Goal: Navigation & Orientation: Find specific page/section

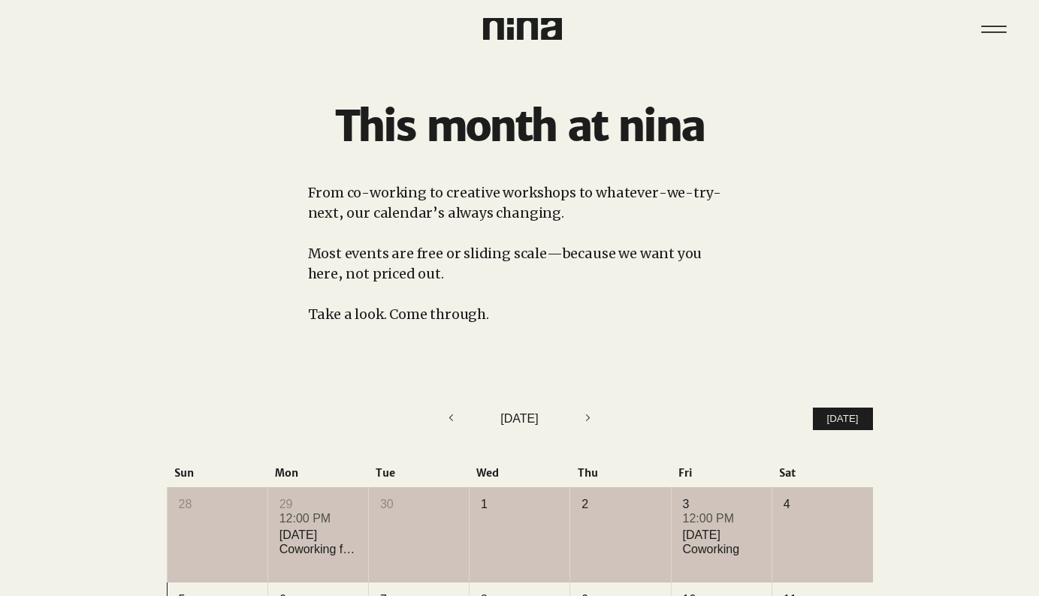
scroll to position [11, 0]
click at [992, 20] on icon "Menu" at bounding box center [994, 29] width 53 height 53
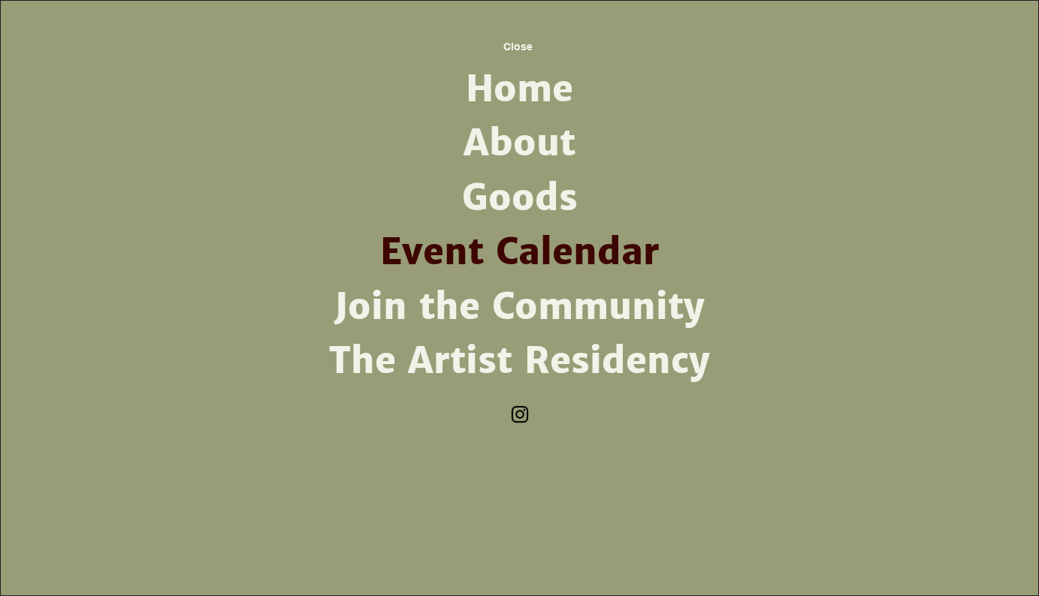
click at [534, 145] on link "About" at bounding box center [520, 143] width 392 height 54
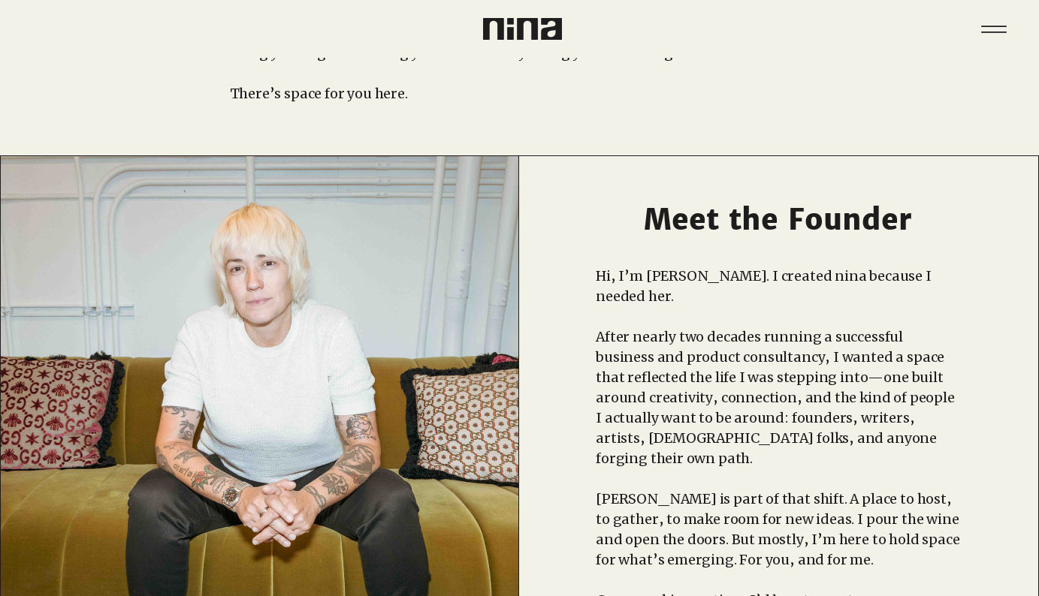
scroll to position [306, 0]
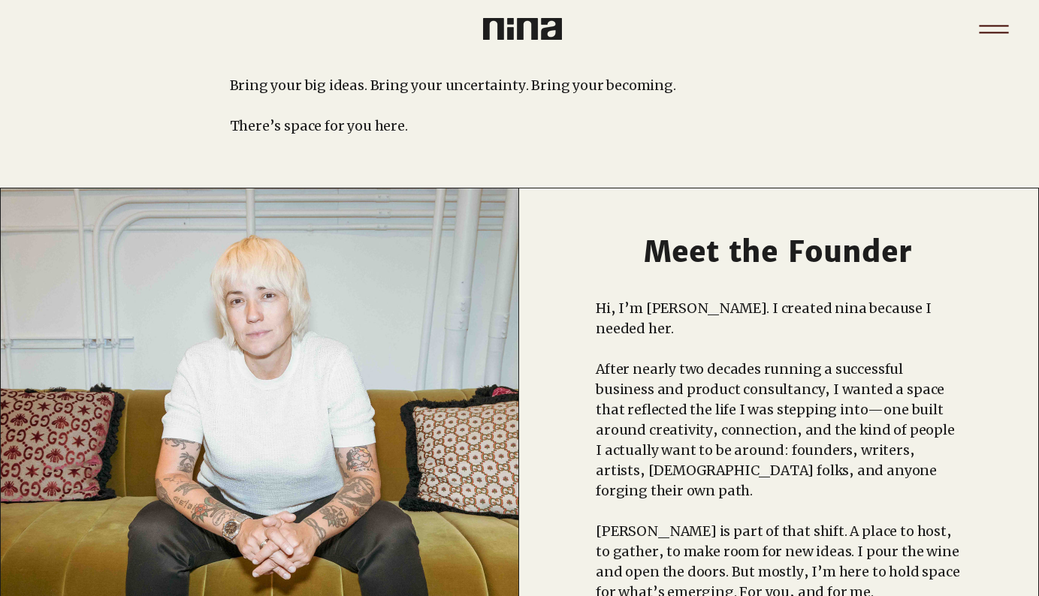
click at [993, 32] on icon "Menu" at bounding box center [993, 33] width 29 height 2
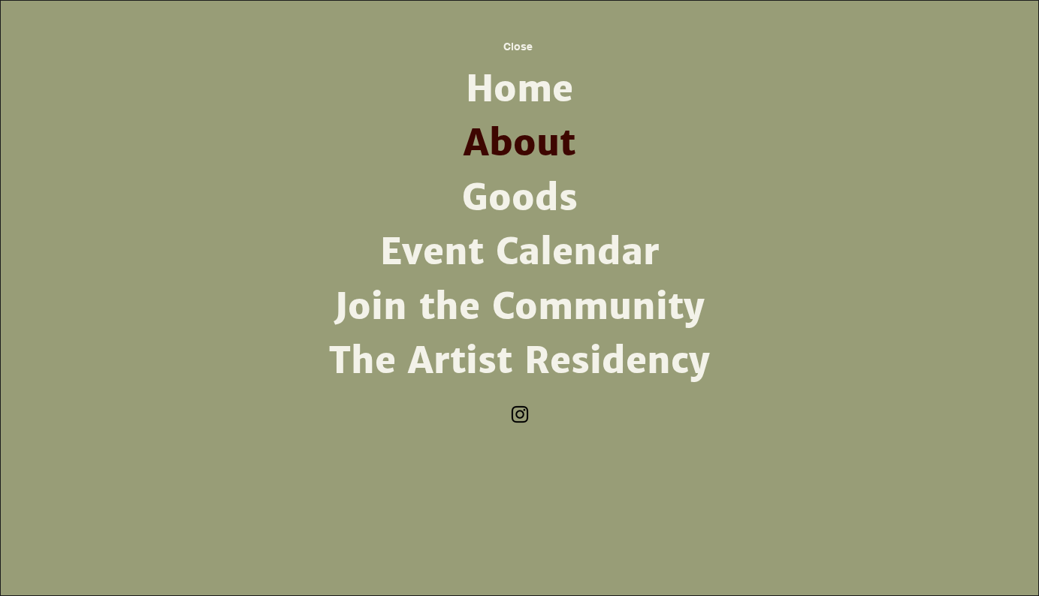
click at [568, 307] on link "Join the Community" at bounding box center [520, 307] width 392 height 54
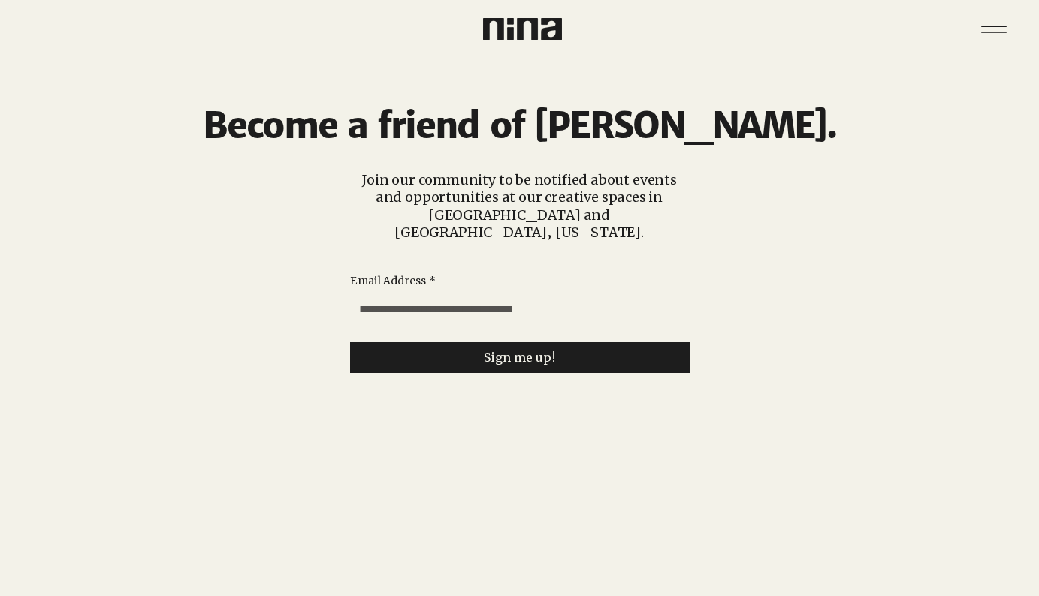
scroll to position [28, 2]
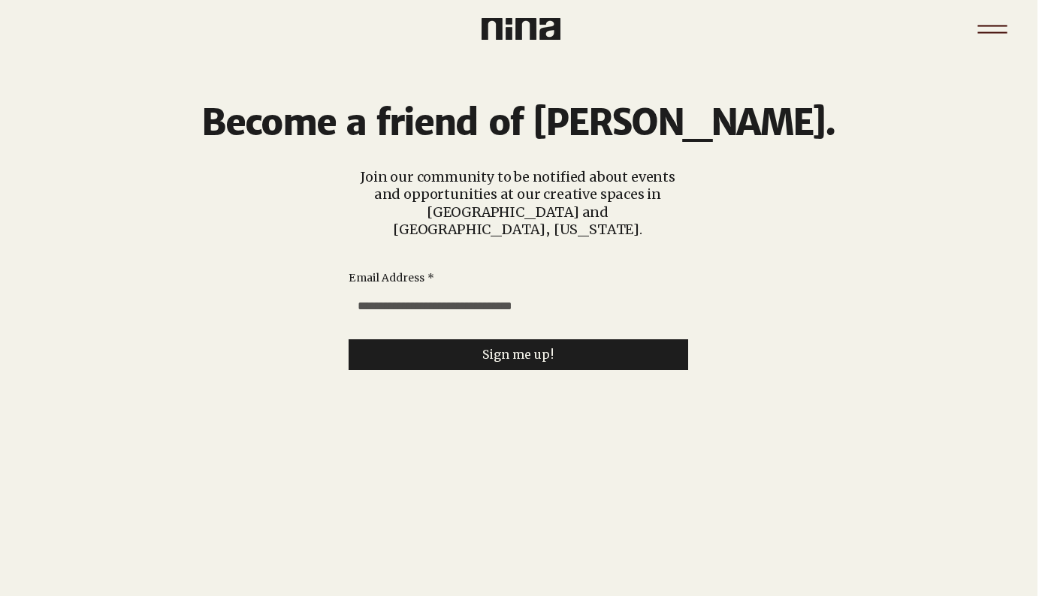
click at [996, 27] on icon "Menu" at bounding box center [992, 29] width 53 height 53
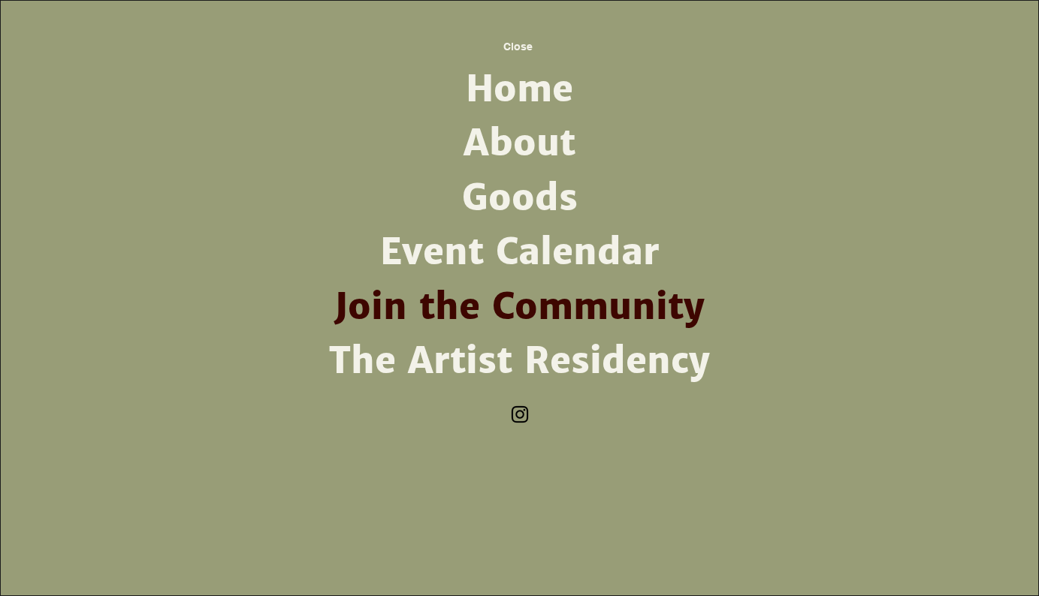
click at [576, 351] on link "The Artist Residency" at bounding box center [520, 361] width 392 height 54
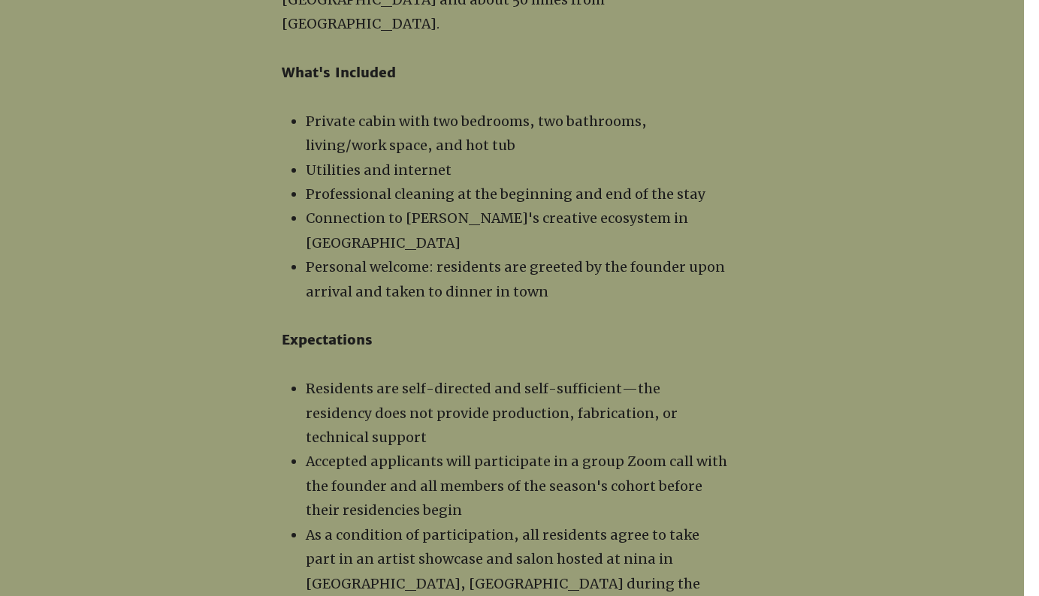
scroll to position [1733, 15]
